Goal: Transaction & Acquisition: Purchase product/service

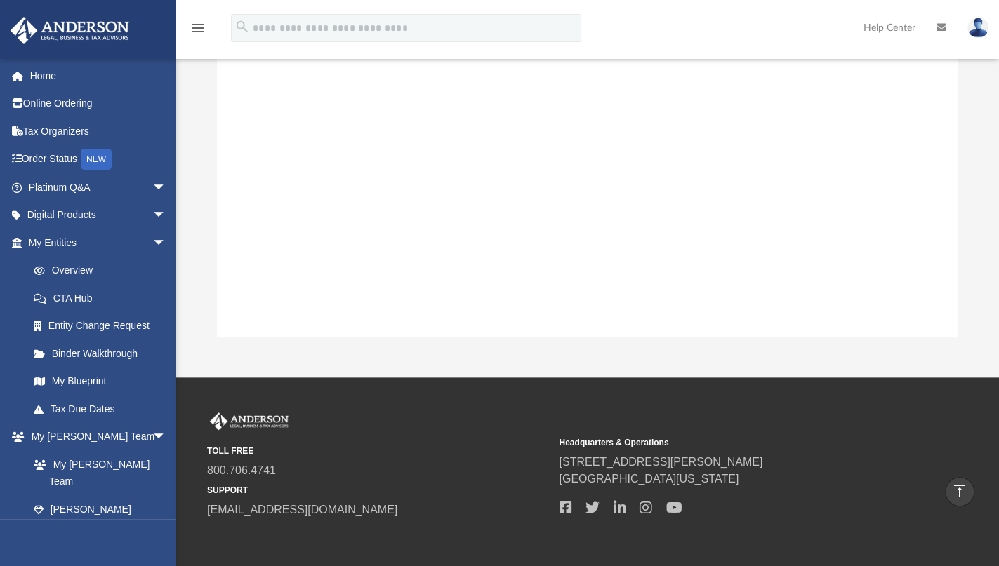
scroll to position [307, 728]
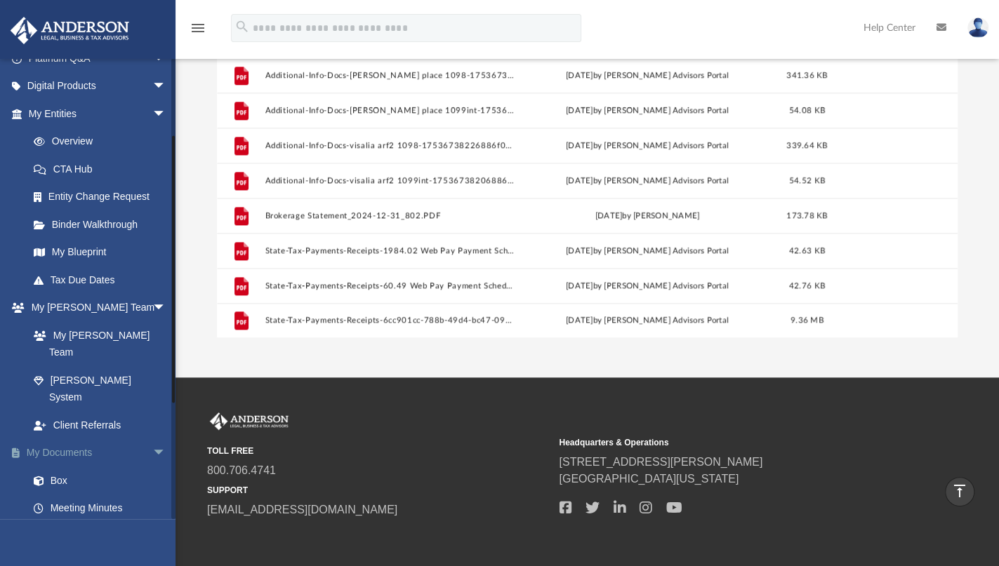
click at [65, 439] on link "My Documents arrow_drop_down" at bounding box center [99, 453] width 178 height 28
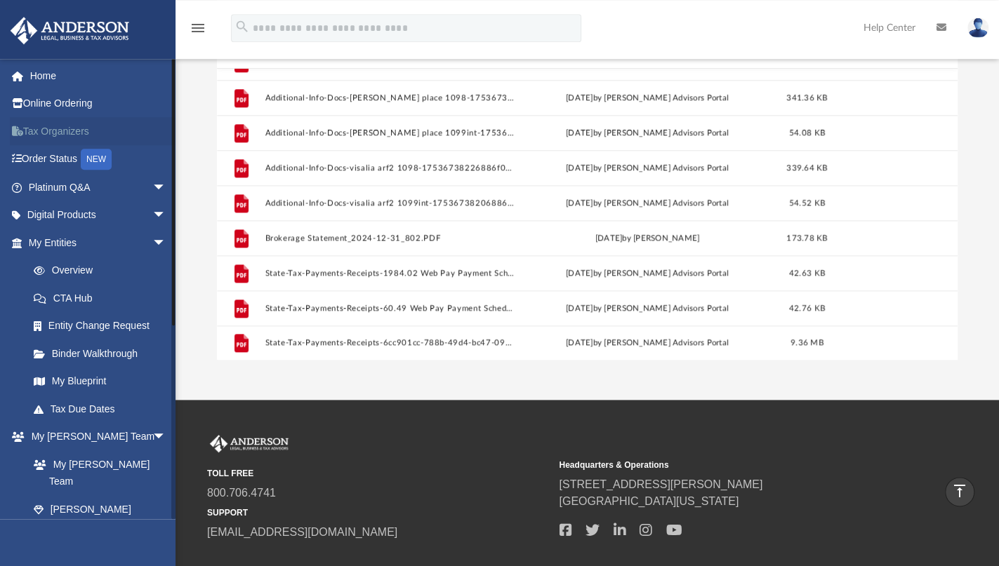
scroll to position [0, 0]
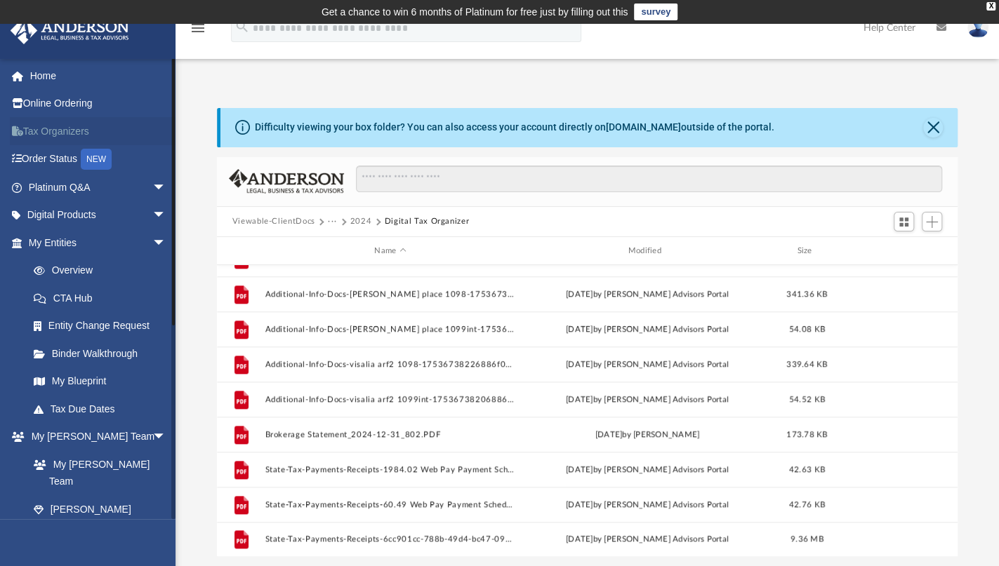
click at [65, 134] on link "Tax Organizers" at bounding box center [99, 131] width 178 height 28
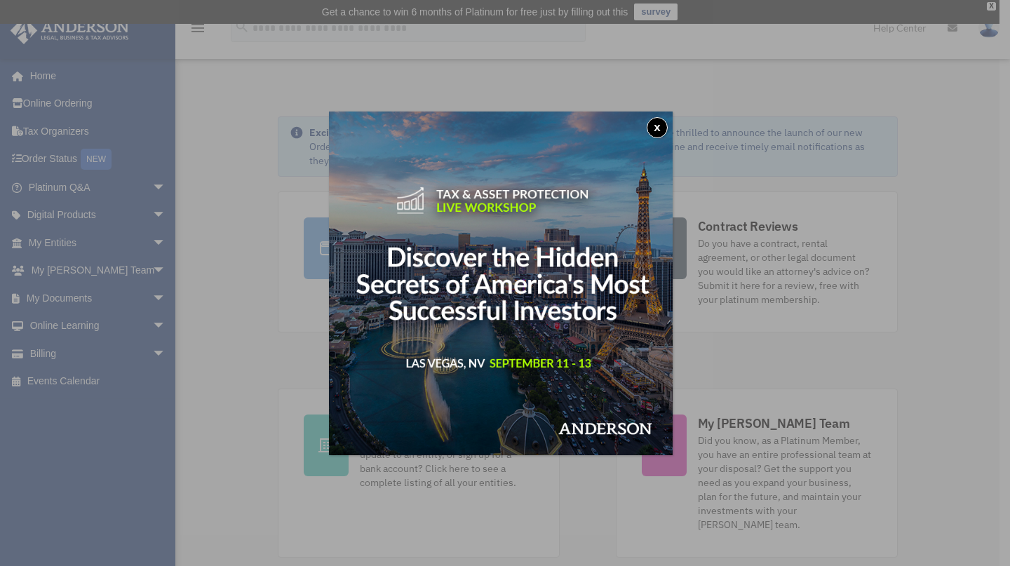
click at [666, 131] on button "x" at bounding box center [657, 127] width 21 height 21
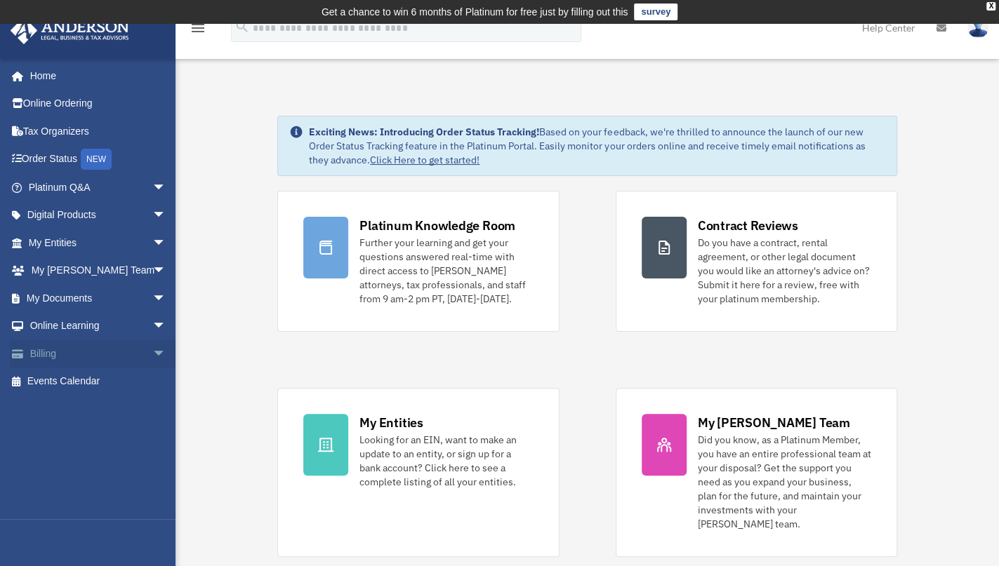
click at [61, 349] on link "Billing arrow_drop_down" at bounding box center [99, 354] width 178 height 28
click at [152, 349] on span "arrow_drop_down" at bounding box center [166, 354] width 28 height 29
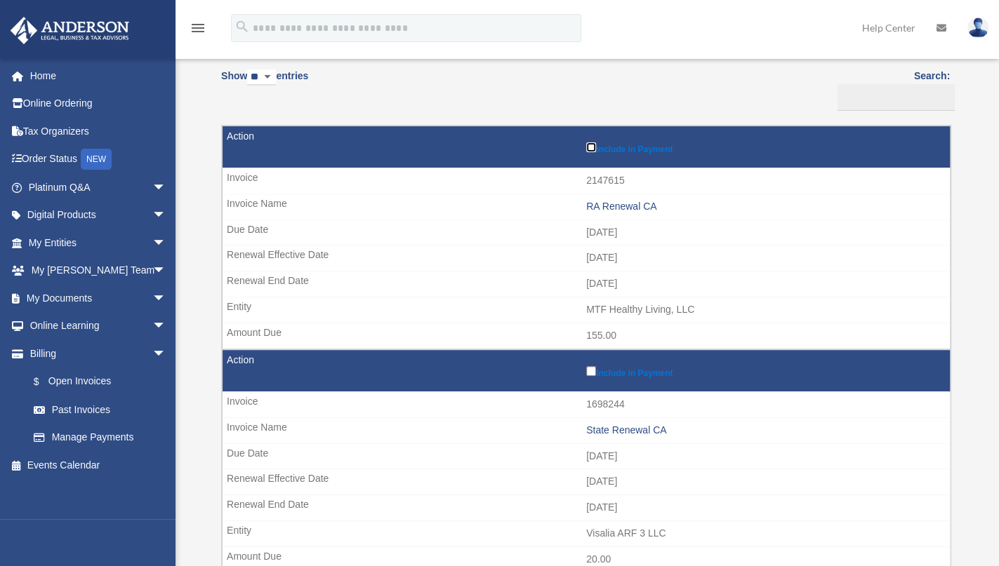
scroll to position [292, 0]
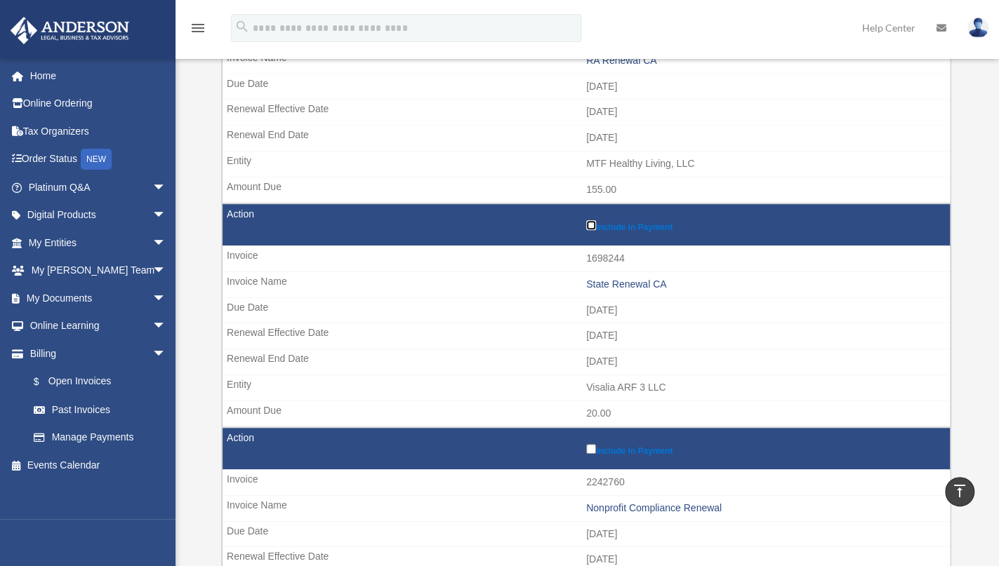
click at [585, 218] on td "Include in Payment" at bounding box center [585, 225] width 727 height 42
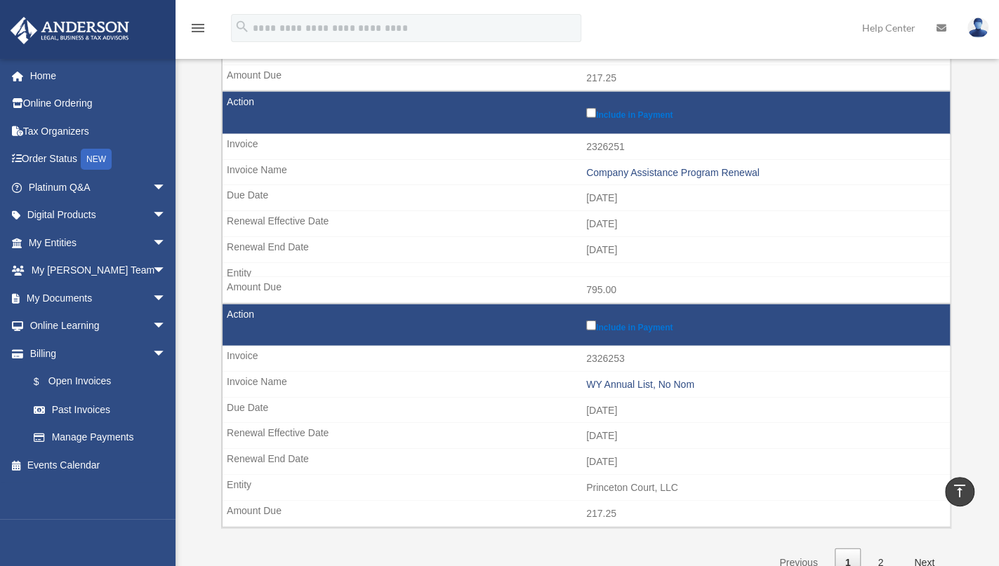
scroll to position [2262, 0]
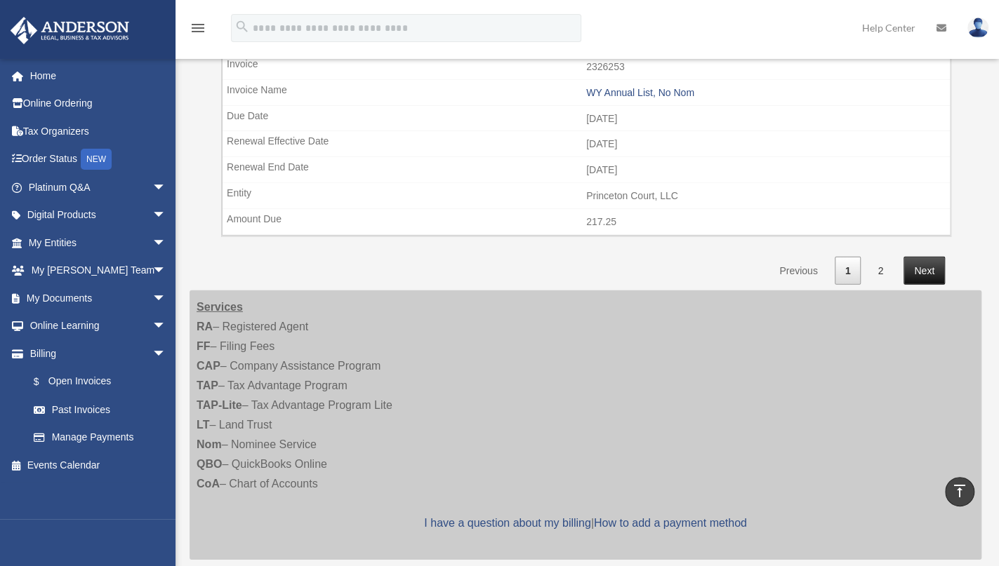
click at [928, 257] on link "Next" at bounding box center [923, 271] width 41 height 29
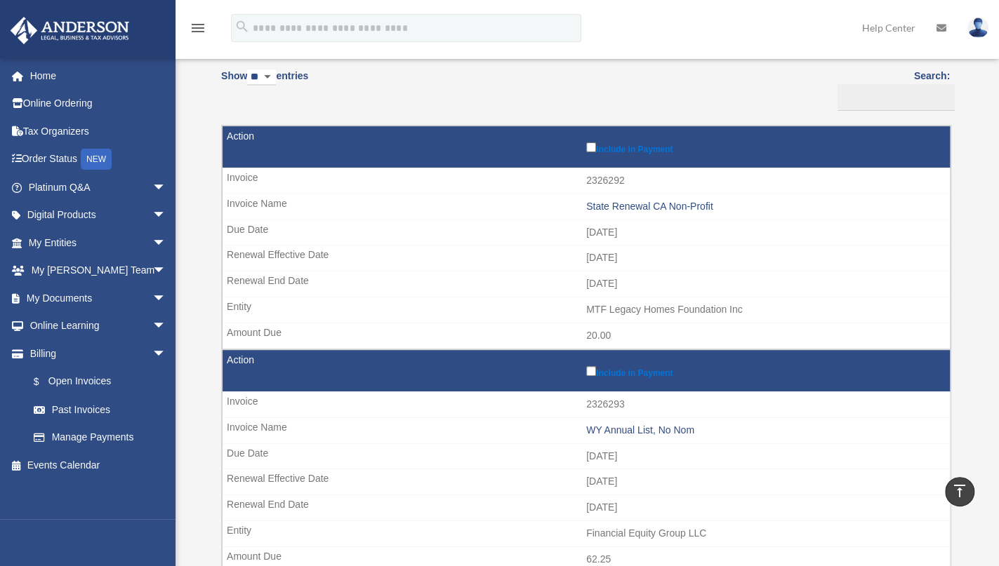
scroll to position [0, 0]
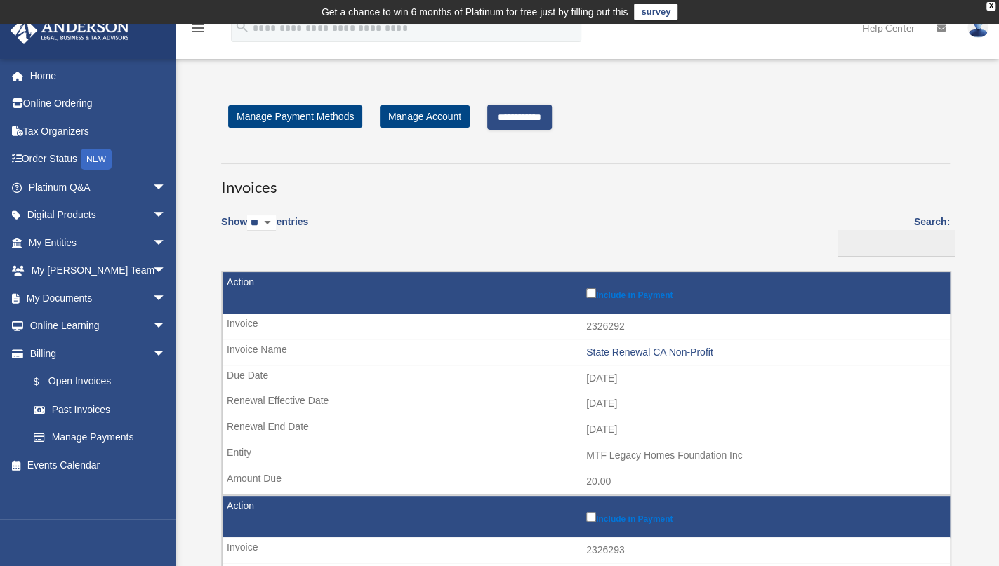
click at [549, 112] on input "**********" at bounding box center [519, 117] width 65 height 25
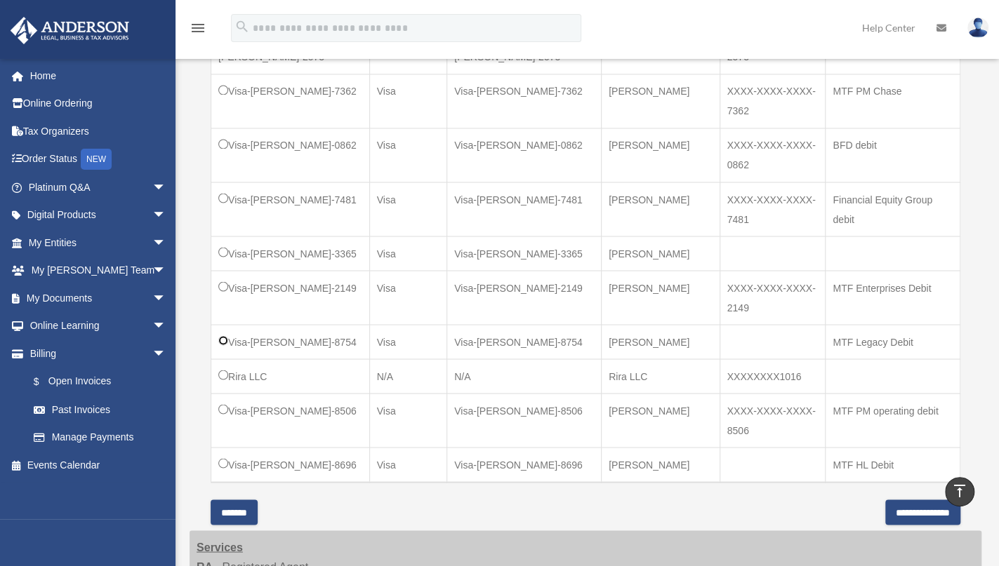
scroll to position [1460, 0]
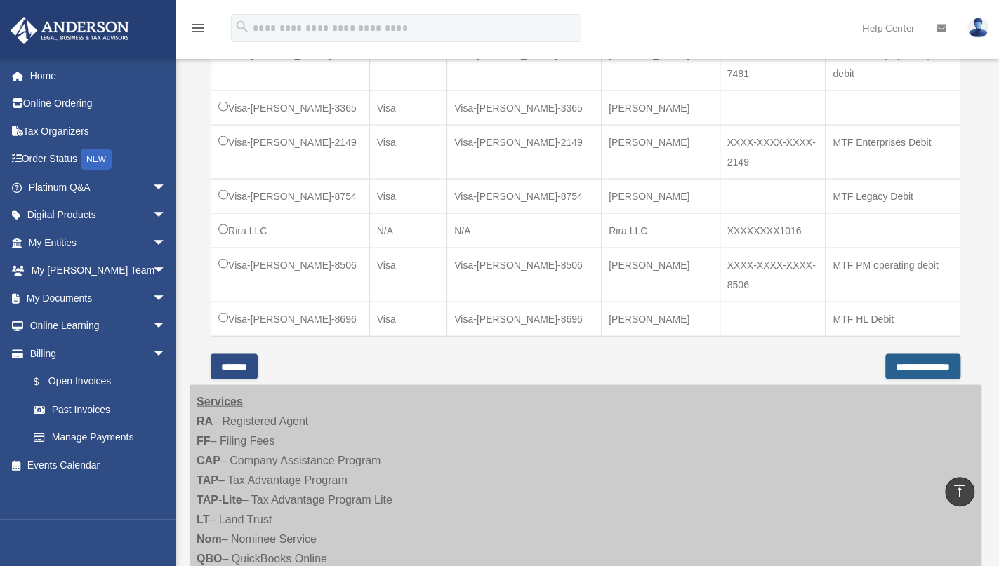
click at [910, 361] on input "**********" at bounding box center [922, 366] width 75 height 25
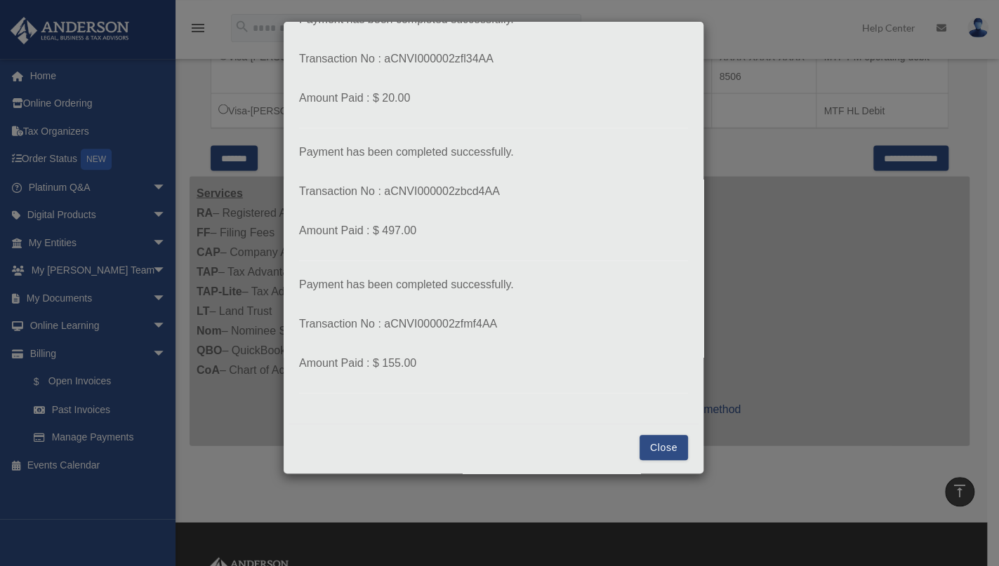
scroll to position [1679, 0]
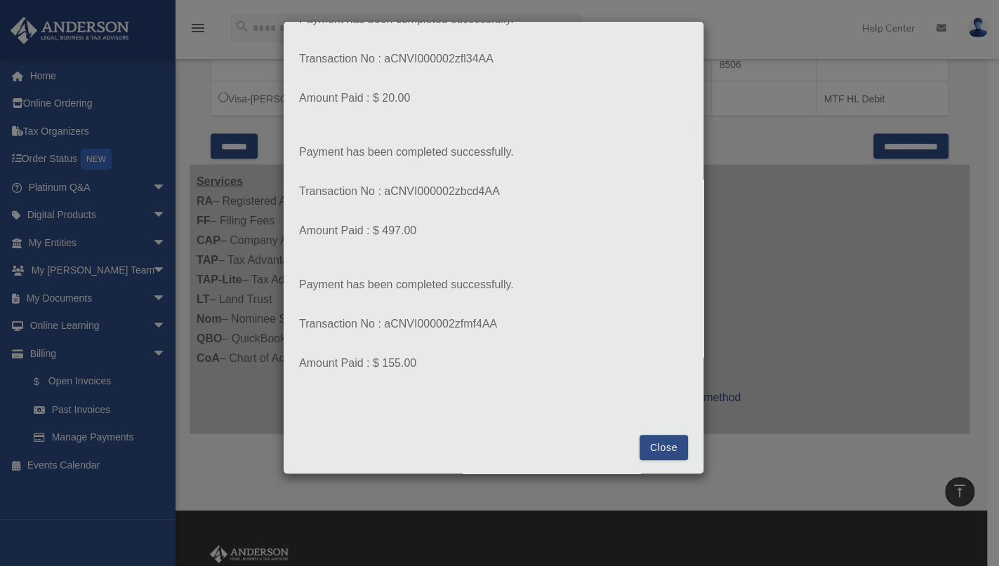
click at [642, 445] on button "Close" at bounding box center [663, 447] width 48 height 25
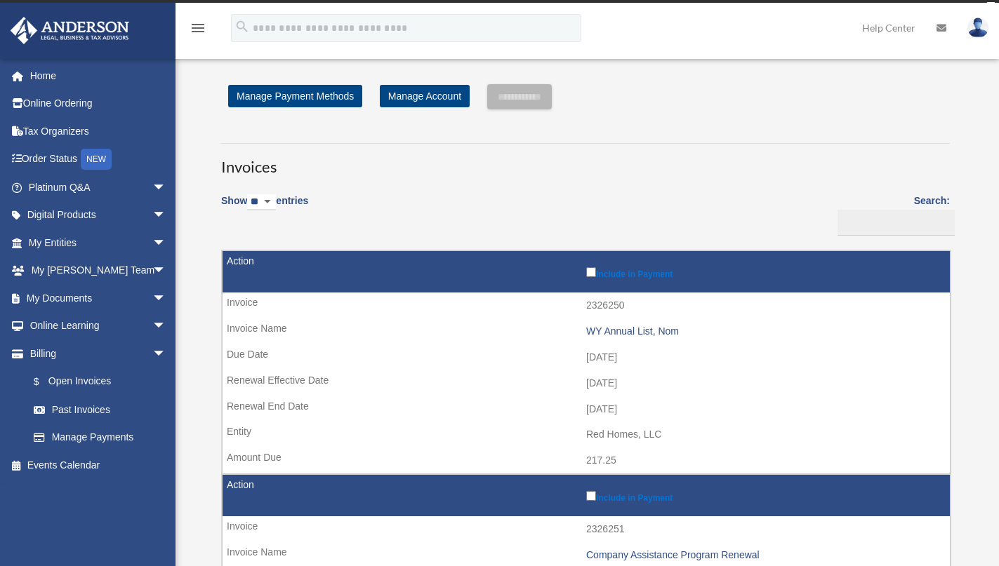
scroll to position [1679, 0]
